Goal: Information Seeking & Learning: Find contact information

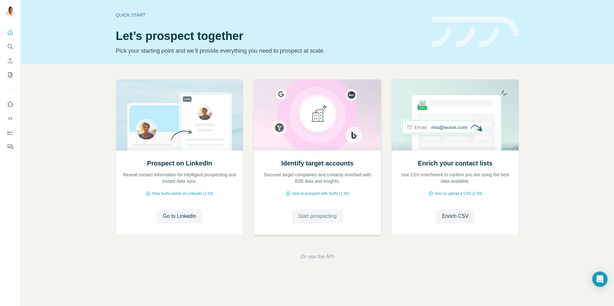
click at [318, 217] on span "Start prospecting" at bounding box center [317, 217] width 39 height 8
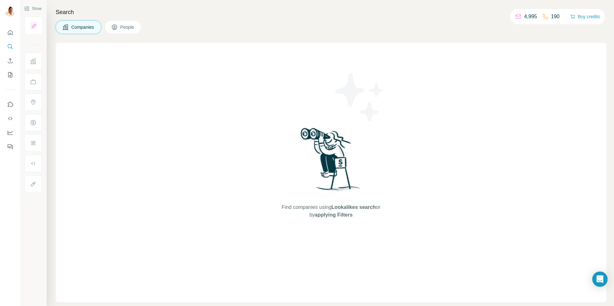
click at [118, 25] on icon at bounding box center [114, 27] width 6 height 6
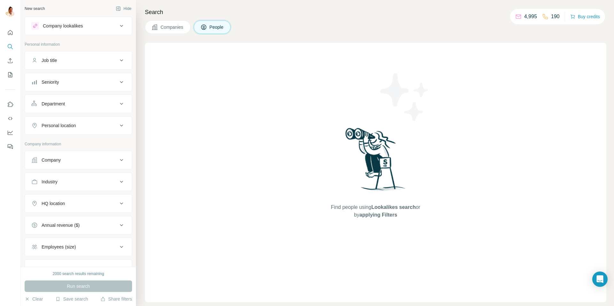
click at [58, 163] on div "Company" at bounding box center [51, 160] width 19 height 6
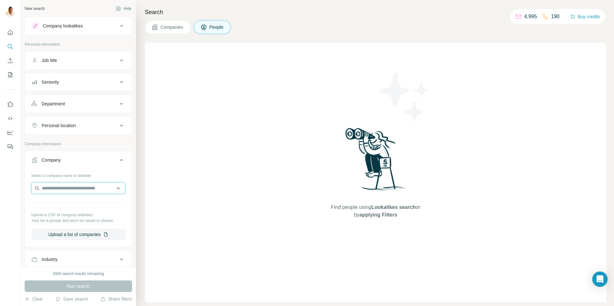
click at [68, 189] on input "text" at bounding box center [78, 189] width 94 height 12
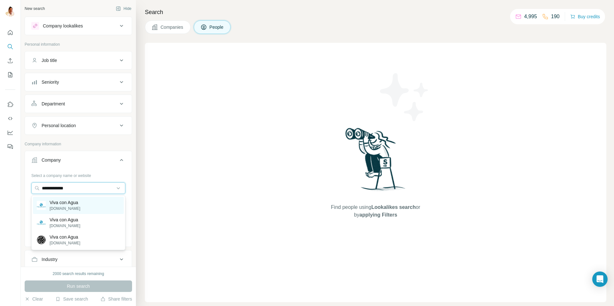
type input "**********"
click at [68, 205] on p "Viva con Agua" at bounding box center [65, 203] width 31 height 6
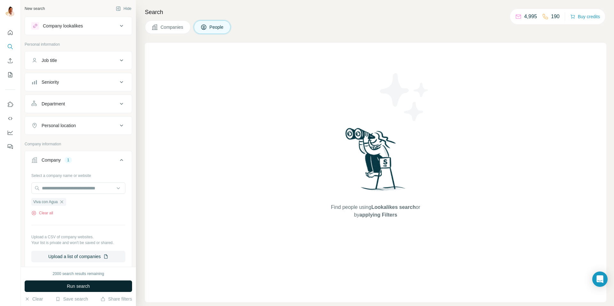
click at [76, 285] on span "Run search" at bounding box center [78, 286] width 23 height 6
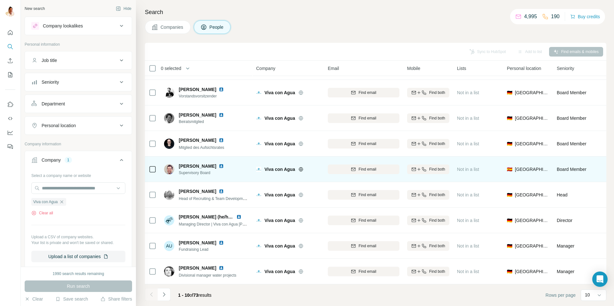
scroll to position [47, 0]
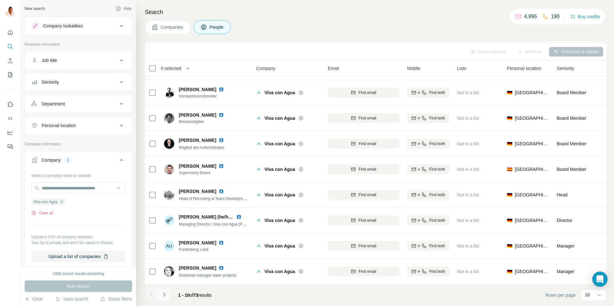
click at [166, 294] on icon "Navigate to next page" at bounding box center [164, 295] width 6 height 6
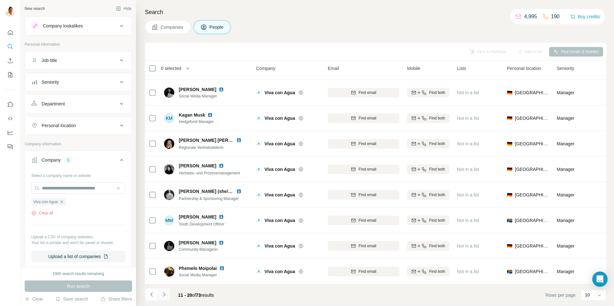
click at [164, 295] on icon "Navigate to next page" at bounding box center [164, 295] width 2 height 4
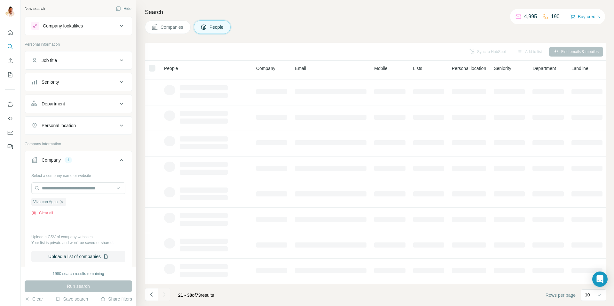
scroll to position [0, 0]
click at [153, 294] on icon "Navigate to previous page" at bounding box center [151, 295] width 6 height 6
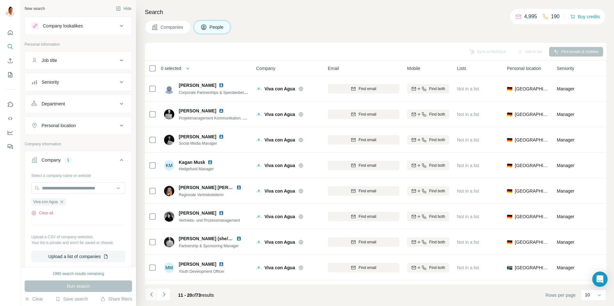
click at [151, 293] on icon "Navigate to previous page" at bounding box center [151, 295] width 6 height 6
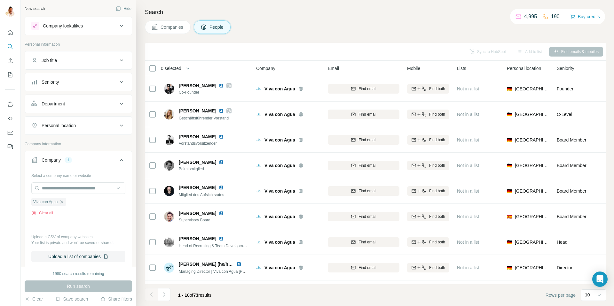
click at [153, 294] on div at bounding box center [151, 294] width 13 height 13
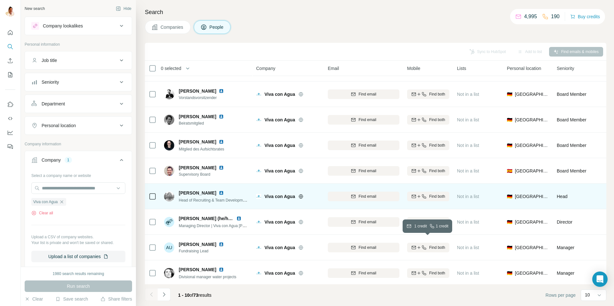
scroll to position [47, 0]
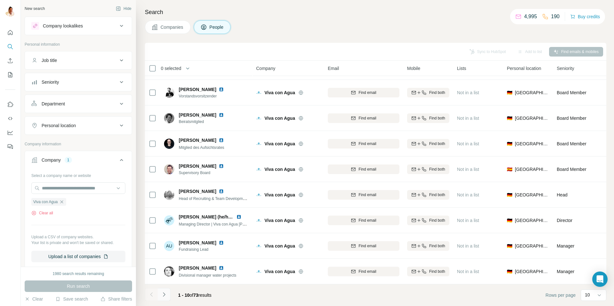
click at [165, 295] on icon "Navigate to next page" at bounding box center [164, 295] width 2 height 4
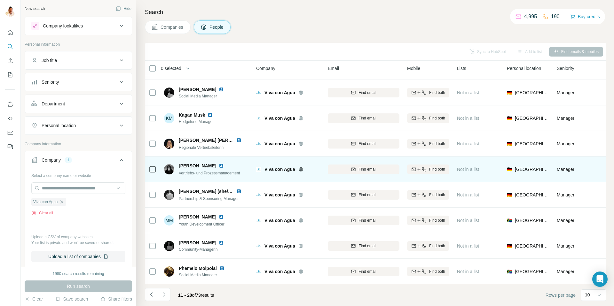
scroll to position [43, 0]
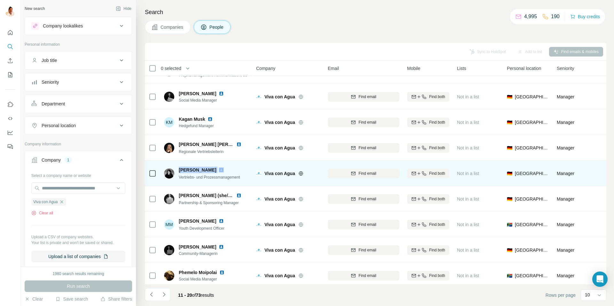
drag, startPoint x: 177, startPoint y: 170, endPoint x: 228, endPoint y: 172, distance: 50.2
click at [228, 172] on div "[PERSON_NAME] Vertriebs- und Prozessmanagement" at bounding box center [202, 173] width 76 height 13
click at [420, 174] on icon "button" at bounding box center [418, 173] width 5 height 5
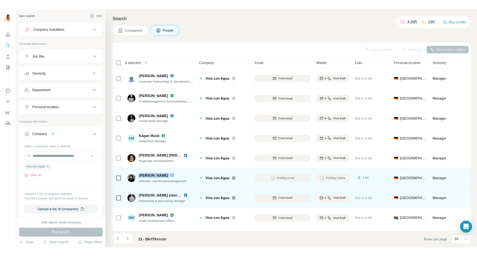
scroll to position [47, 0]
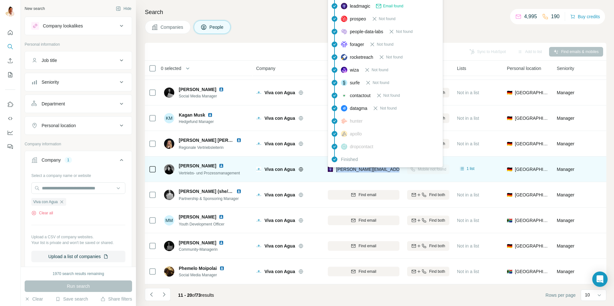
drag, startPoint x: 399, startPoint y: 171, endPoint x: 336, endPoint y: 170, distance: 62.7
click at [336, 170] on div "[PERSON_NAME][EMAIL_ADDRESS][DOMAIN_NAME]" at bounding box center [364, 170] width 72 height 18
copy span "[PERSON_NAME][EMAIL_ADDRESS][DOMAIN_NAME]"
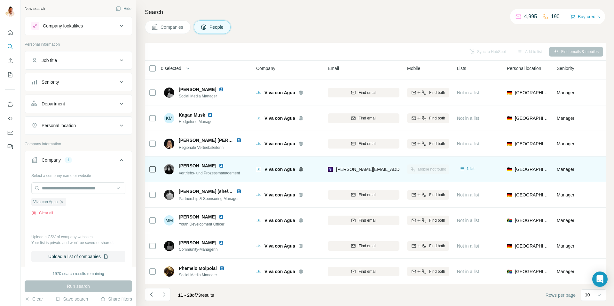
click at [198, 166] on span "[PERSON_NAME]" at bounding box center [197, 166] width 37 height 6
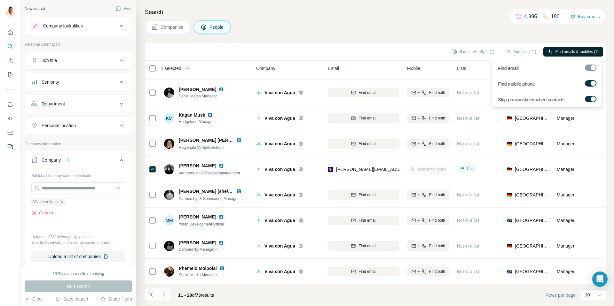
click at [577, 51] on span "Find emails & mobiles (1)" at bounding box center [576, 52] width 43 height 6
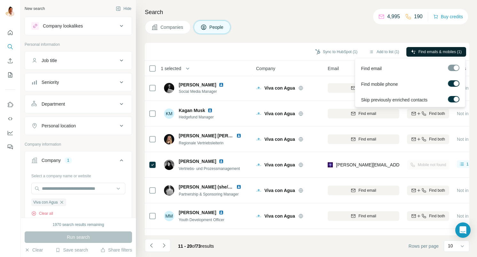
scroll to position [57, 0]
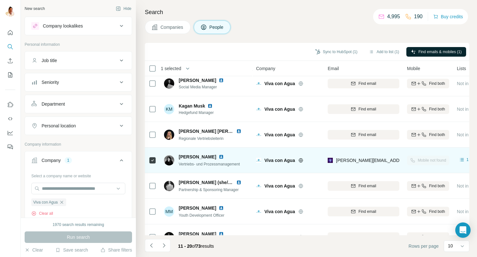
drag, startPoint x: 221, startPoint y: 157, endPoint x: 180, endPoint y: 155, distance: 40.7
click at [180, 155] on div "[PERSON_NAME]" at bounding box center [209, 156] width 61 height 6
copy span "[PERSON_NAME]"
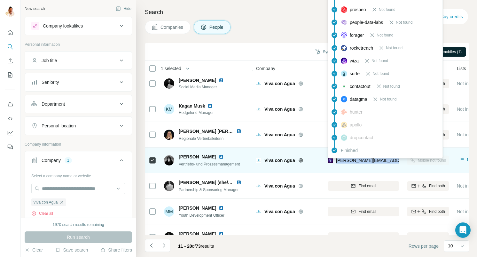
drag, startPoint x: 397, startPoint y: 160, endPoint x: 336, endPoint y: 161, distance: 60.8
click at [336, 161] on div "[PERSON_NAME][EMAIL_ADDRESS][DOMAIN_NAME]" at bounding box center [364, 160] width 72 height 18
copy span "[PERSON_NAME][EMAIL_ADDRESS][DOMAIN_NAME]"
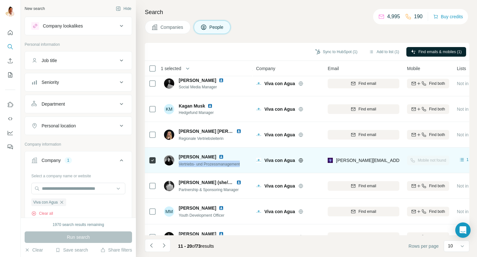
drag, startPoint x: 244, startPoint y: 164, endPoint x: 178, endPoint y: 164, distance: 66.2
click at [178, 164] on div "[PERSON_NAME] Vertriebs- und Prozessmanagement" at bounding box center [206, 160] width 85 height 18
copy span "Vertriebs- und Prozessmanagement"
drag, startPoint x: 219, startPoint y: 156, endPoint x: 178, endPoint y: 156, distance: 41.6
click at [178, 156] on div "[PERSON_NAME] Vertriebs- und Prozessmanagement" at bounding box center [202, 159] width 76 height 13
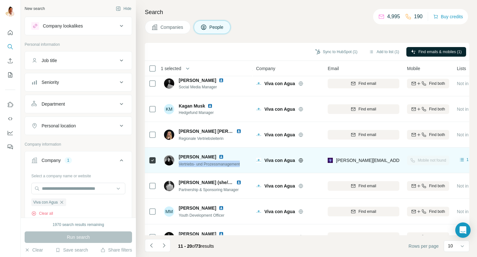
copy span "[PERSON_NAME]"
